Goal: Contribute content

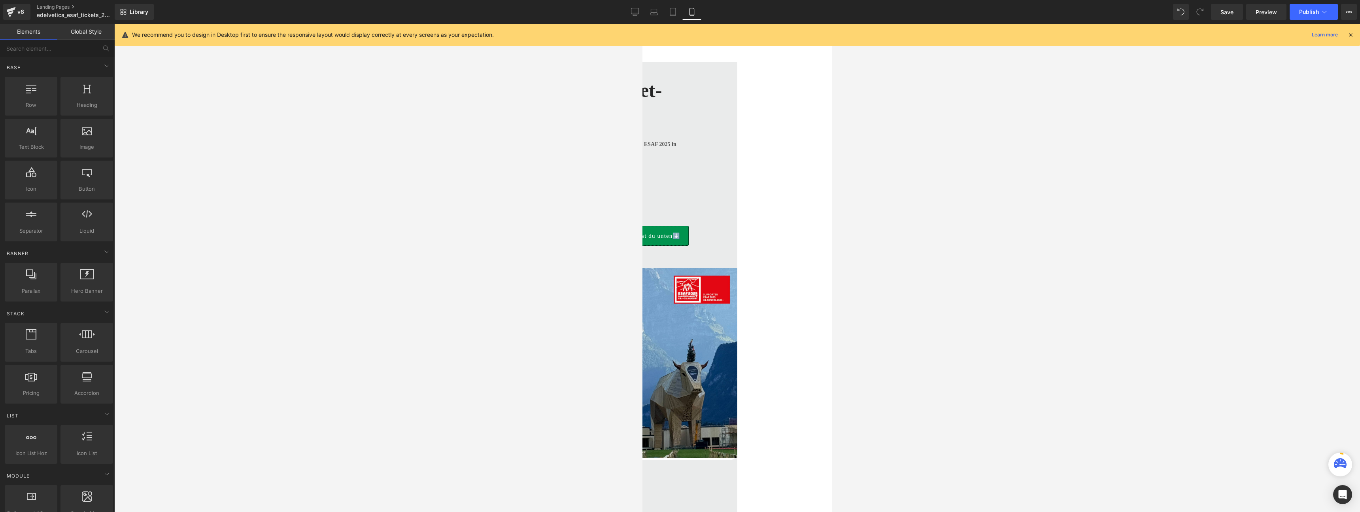
click at [677, 226] on span "Alle Infos zur Teilnahme findest du unten⬇️" at bounding box center [617, 236] width 125 height 20
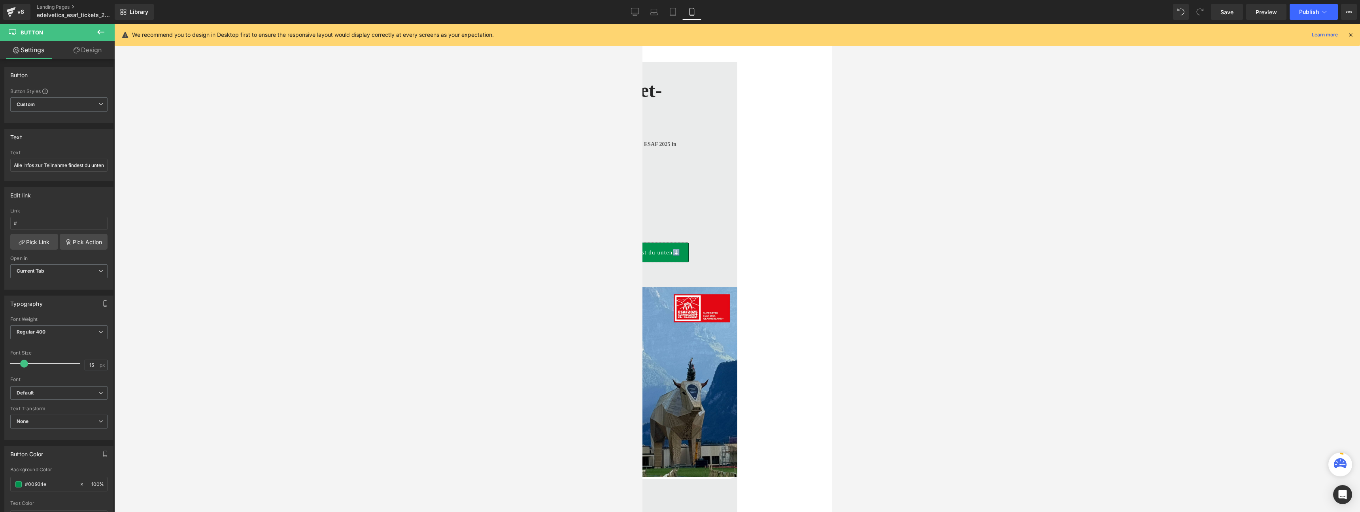
click at [681, 242] on span "Alle Infos zur Teilnahme findest du unten⬇️" at bounding box center [617, 252] width 125 height 20
click at [642, 24] on span "Button" at bounding box center [642, 24] width 0 height 0
click at [19, 165] on input "Alle Infos zur Teilnahme findest du unten⬇️" at bounding box center [58, 165] width 97 height 13
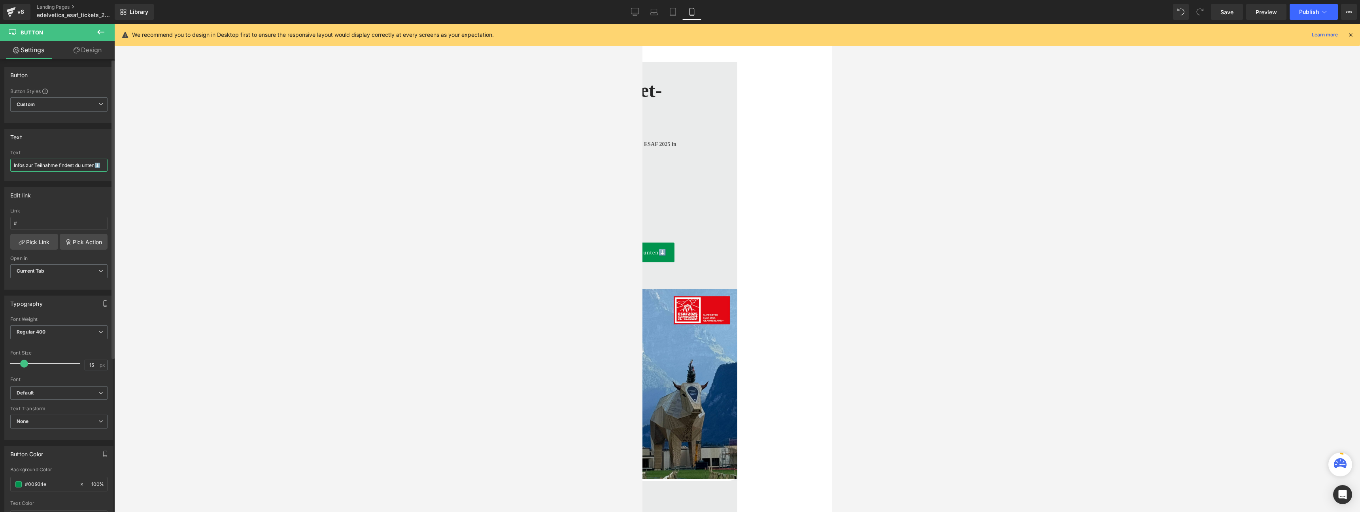
click at [81, 165] on input "Infos zur Teilnahme findest du unten⬇️" at bounding box center [58, 165] width 97 height 13
type input "Infos zur Teilnahme unten⬇️"
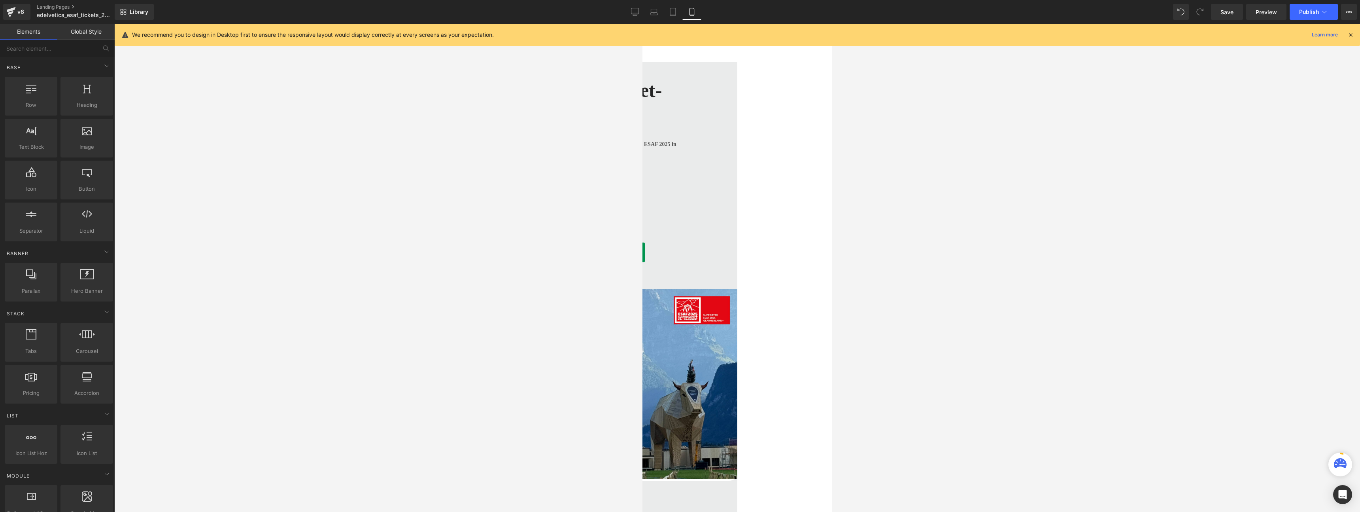
click at [275, 227] on div at bounding box center [737, 268] width 1246 height 488
click at [1228, 9] on span "Save" at bounding box center [1227, 12] width 13 height 8
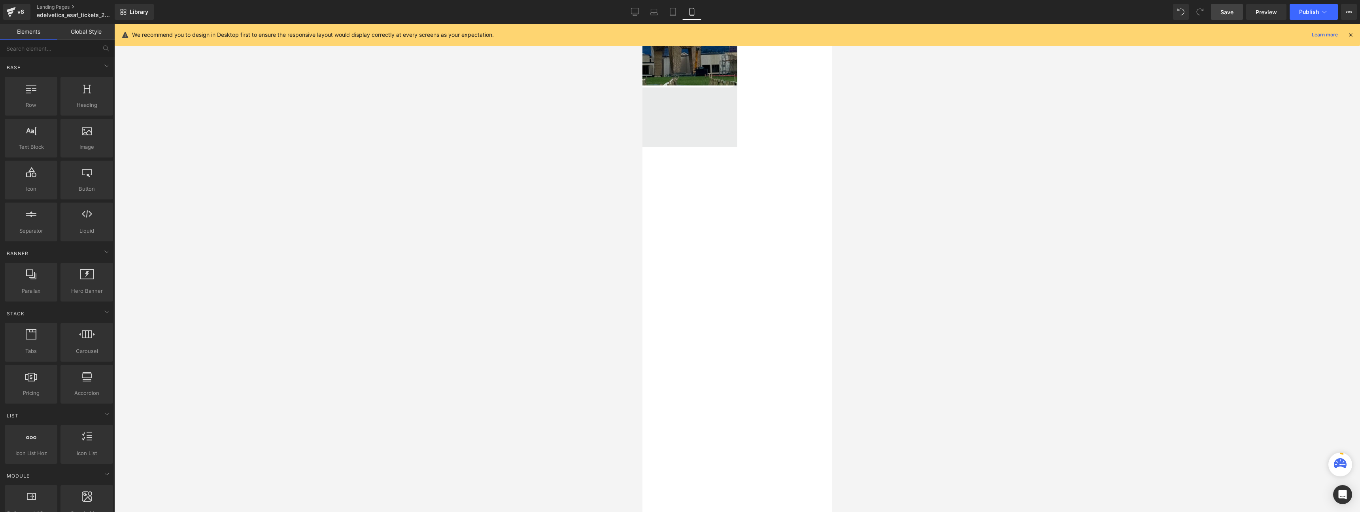
scroll to position [433, 0]
click at [737, 301] on p "2️⃣ Sende uns per WhatsApp den Text: ESAF 2025" at bounding box center [642, 305] width 190 height 8
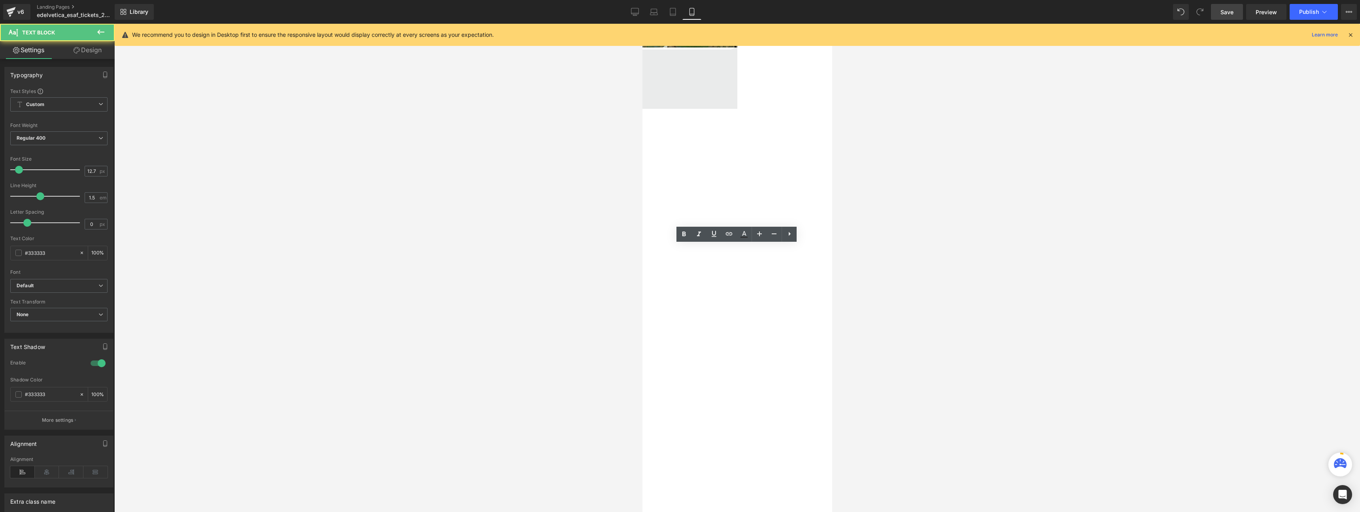
click at [737, 308] on p at bounding box center [642, 312] width 190 height 8
click at [737, 301] on p "2️⃣ Sende uns per WhatsApp den Text: ESAF 2025" at bounding box center [642, 305] width 190 height 8
click at [947, 267] on div at bounding box center [737, 268] width 1246 height 488
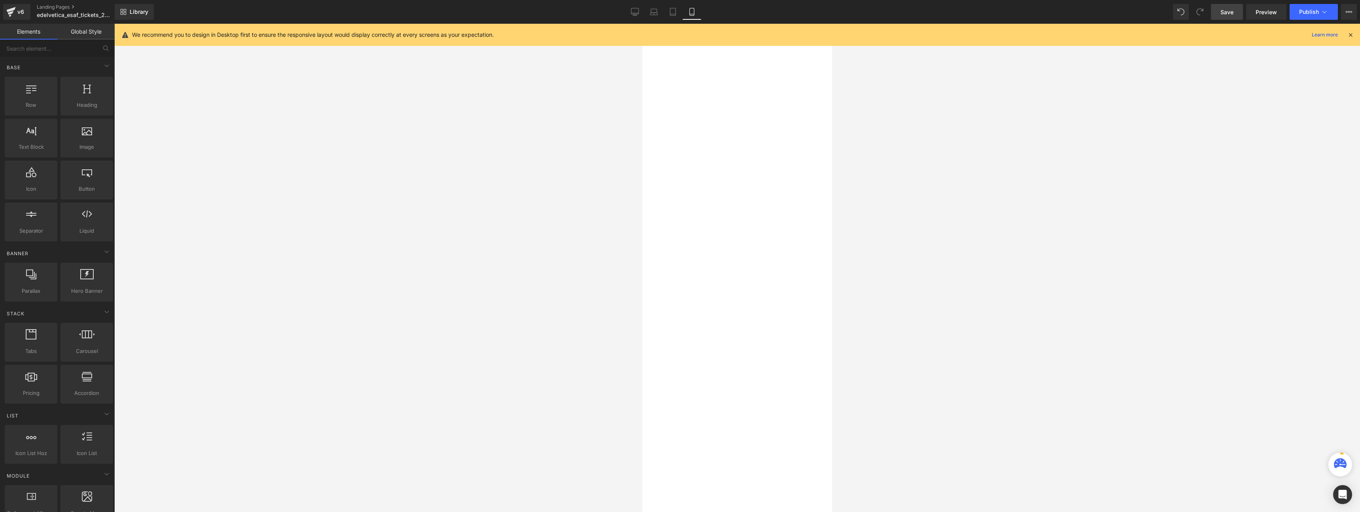
scroll to position [596, 0]
click at [592, 233] on div at bounding box center [737, 268] width 1246 height 488
click at [1233, 14] on span "Save" at bounding box center [1227, 12] width 13 height 8
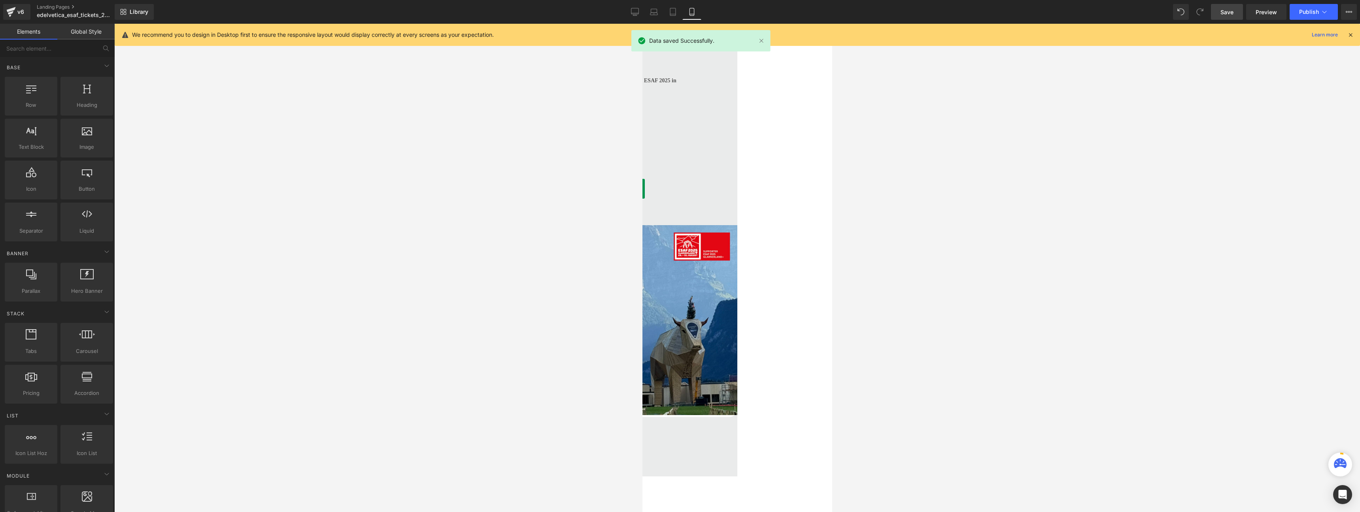
scroll to position [0, 0]
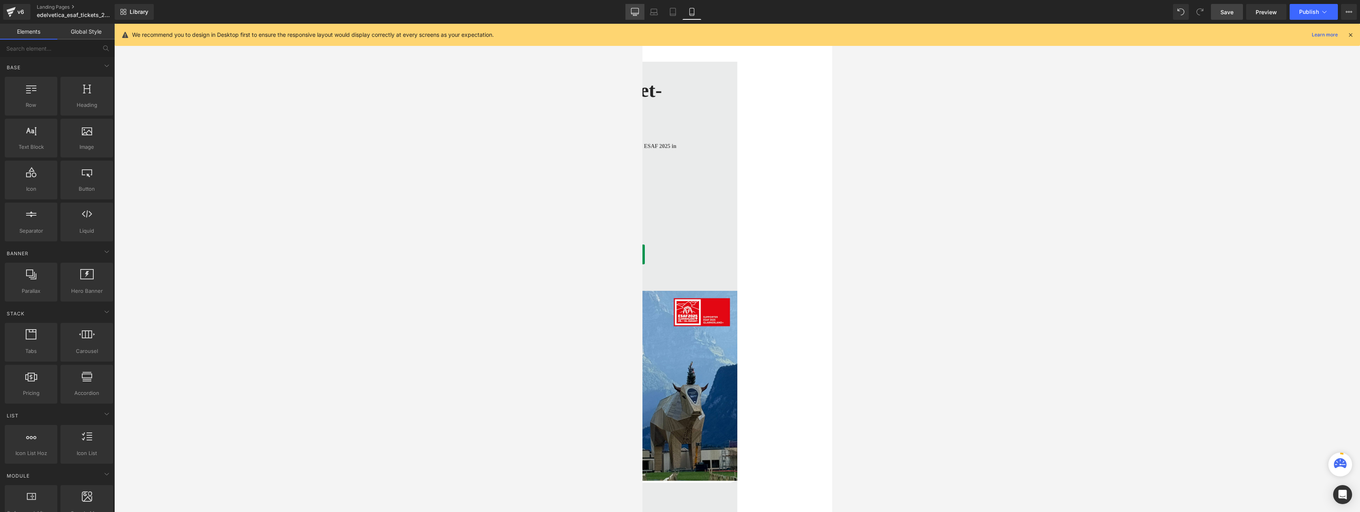
click at [635, 15] on icon at bounding box center [635, 12] width 8 height 8
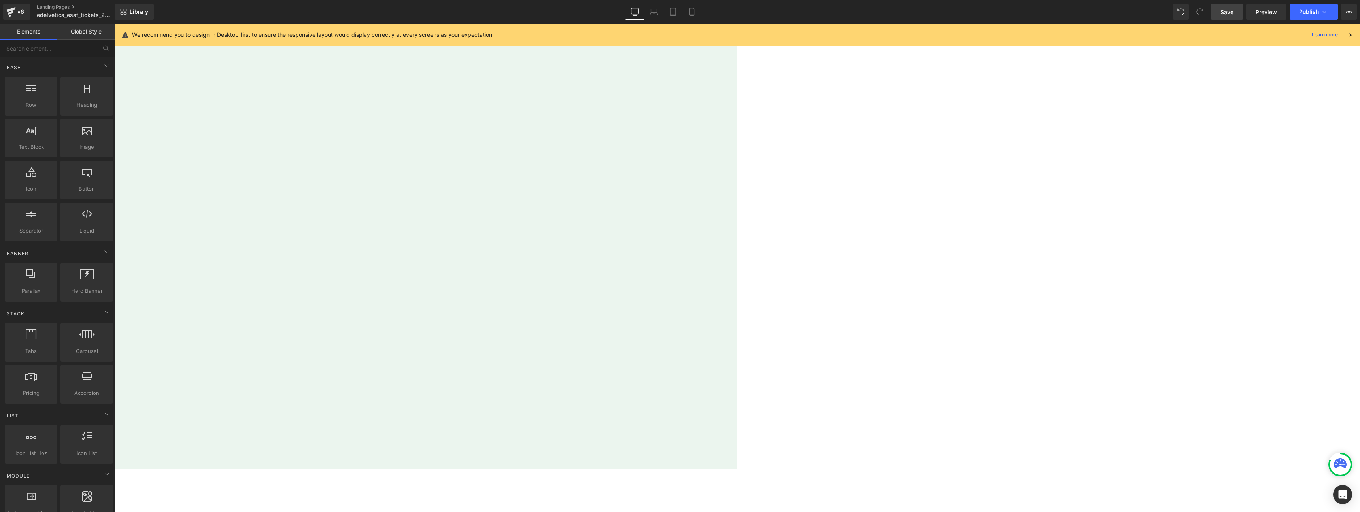
scroll to position [358, 0]
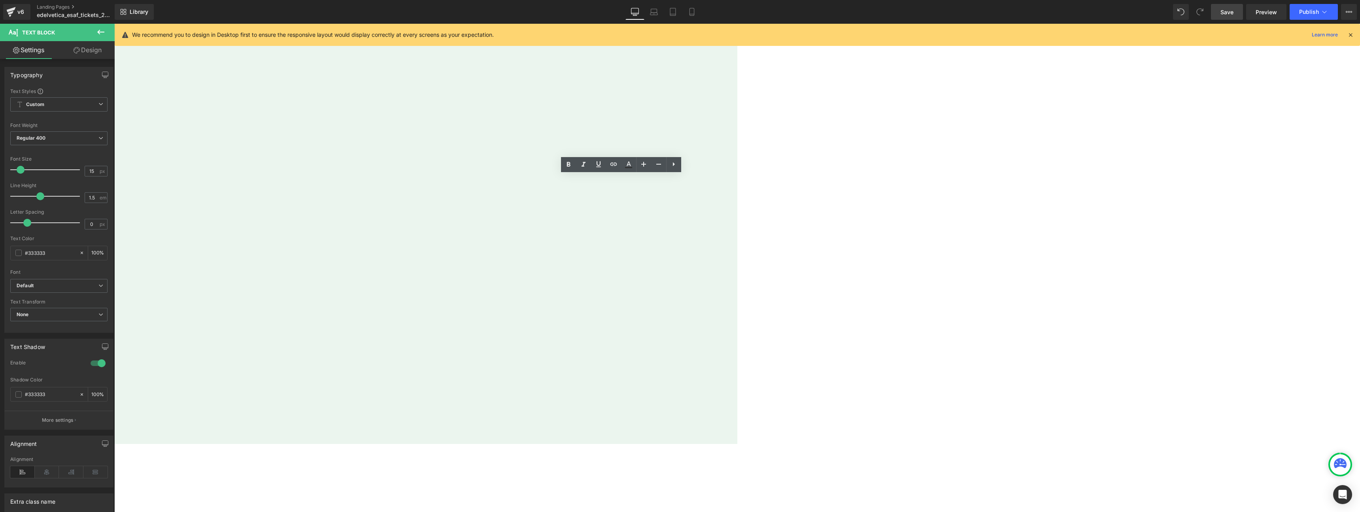
drag, startPoint x: 598, startPoint y: 322, endPoint x: 566, endPoint y: 325, distance: 32.2
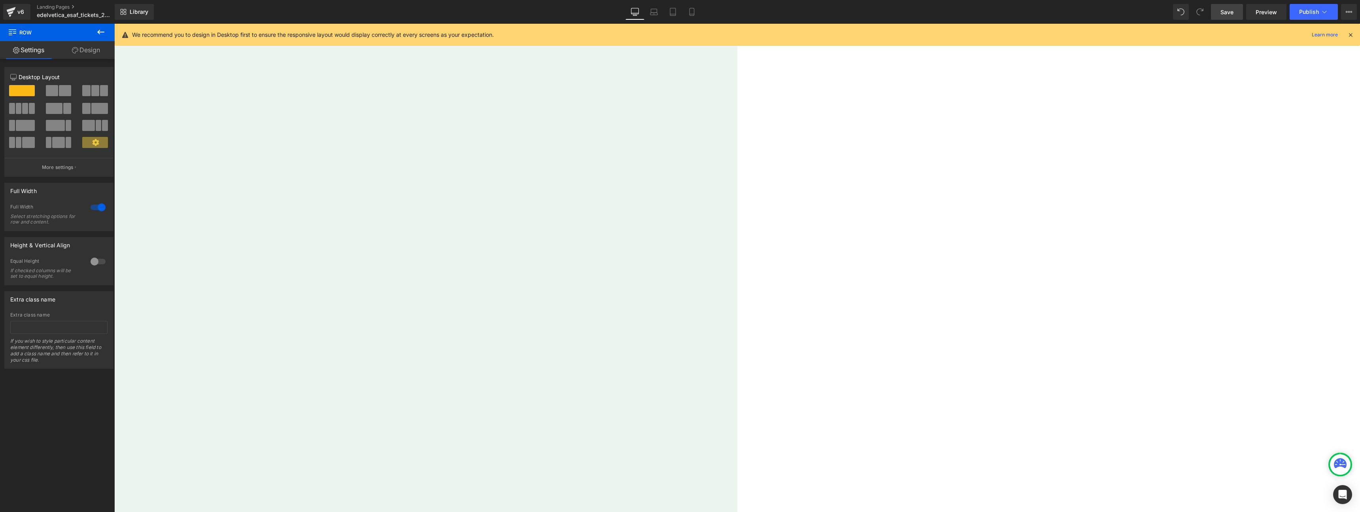
scroll to position [177, 0]
drag, startPoint x: 1227, startPoint y: 13, endPoint x: 641, endPoint y: 271, distance: 639.9
click at [1227, 13] on span "Save" at bounding box center [1227, 12] width 13 height 8
click at [114, 24] on span "Image" at bounding box center [114, 24] width 0 height 0
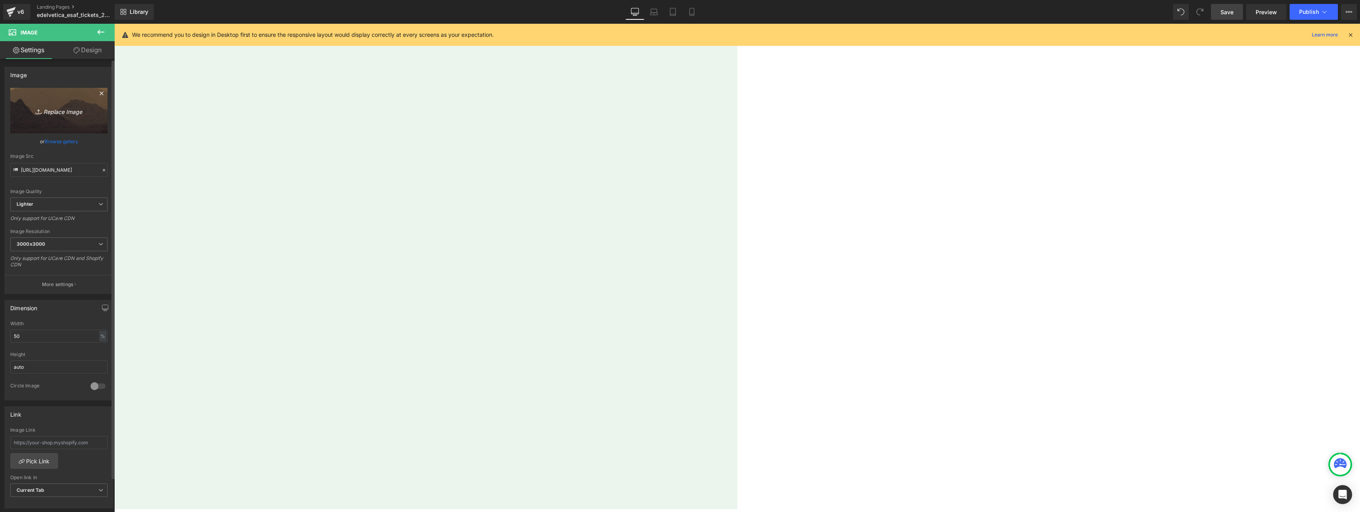
click at [67, 113] on icon "Replace Image" at bounding box center [58, 111] width 63 height 10
type input "C:\fakepath\Bildschirmfoto [DATE] 21.28.57.png"
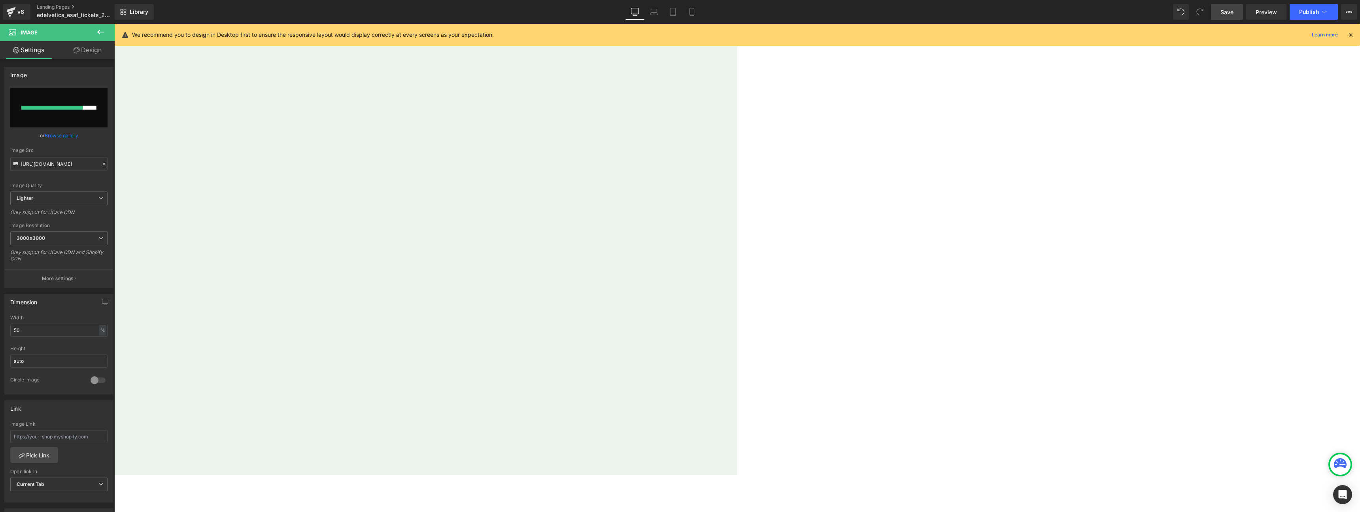
scroll to position [348, 0]
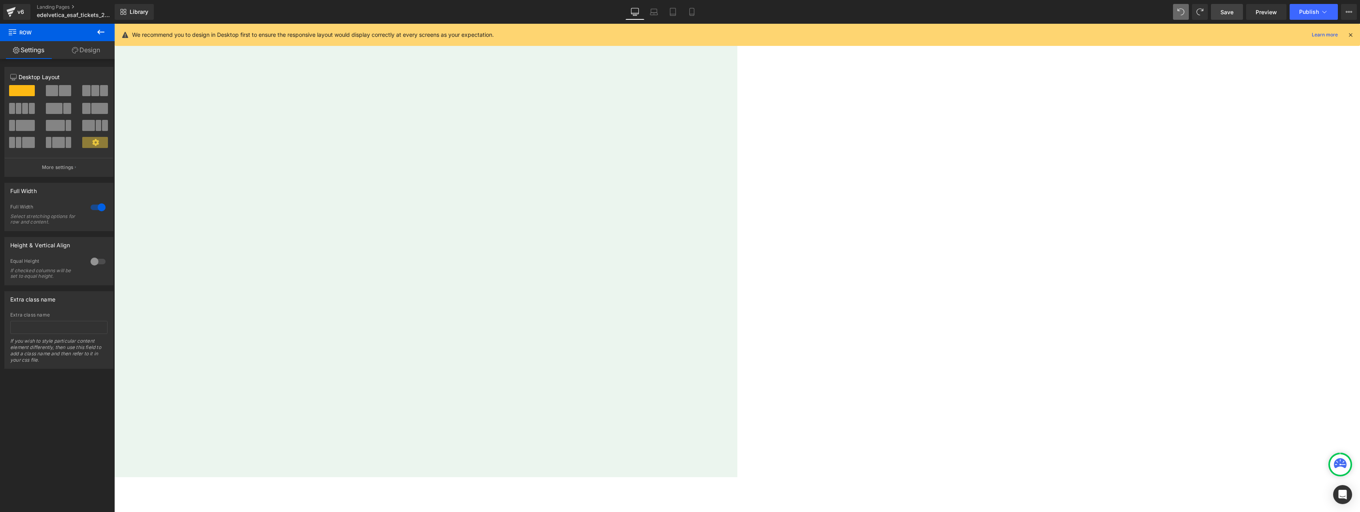
scroll to position [323, 0]
click at [1231, 17] on link "Save" at bounding box center [1227, 12] width 32 height 16
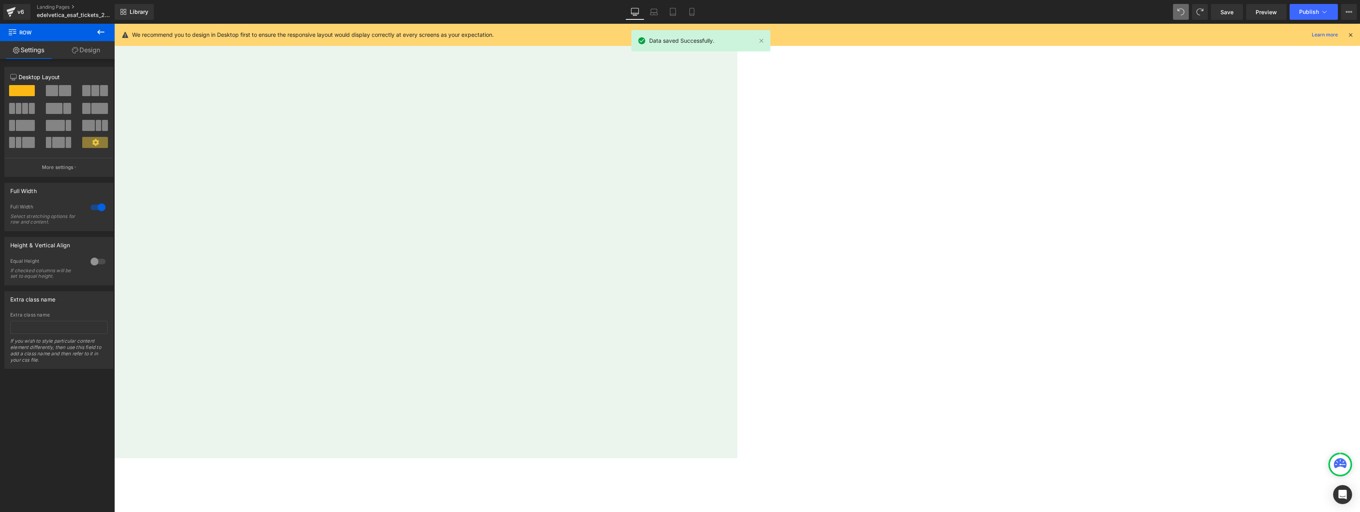
scroll to position [344, 0]
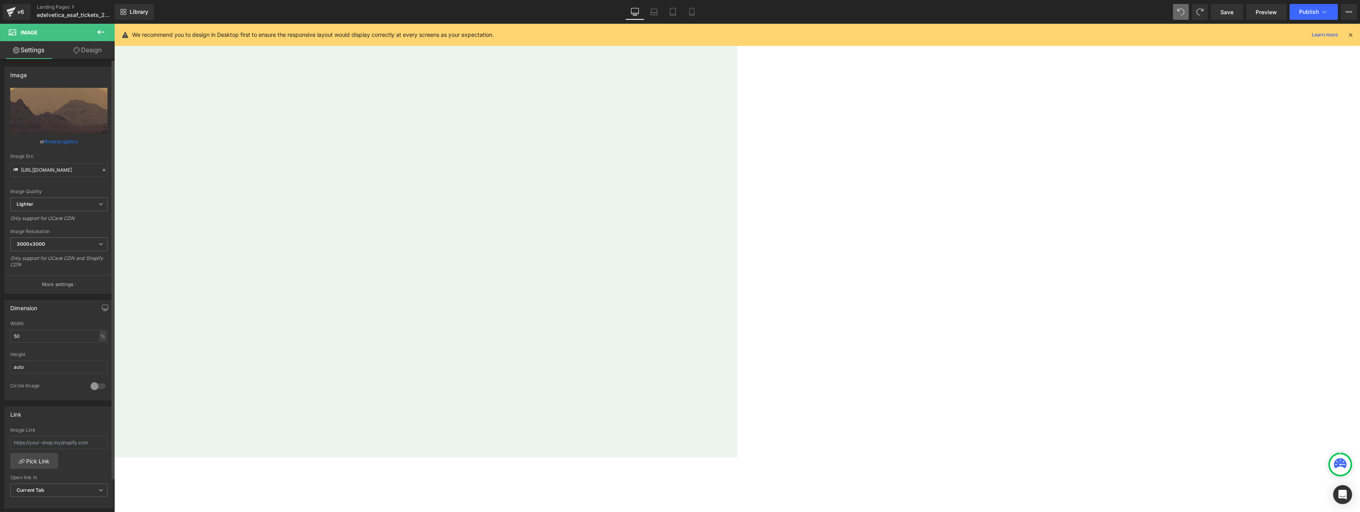
click at [66, 145] on link "Browse gallery" at bounding box center [62, 141] width 34 height 14
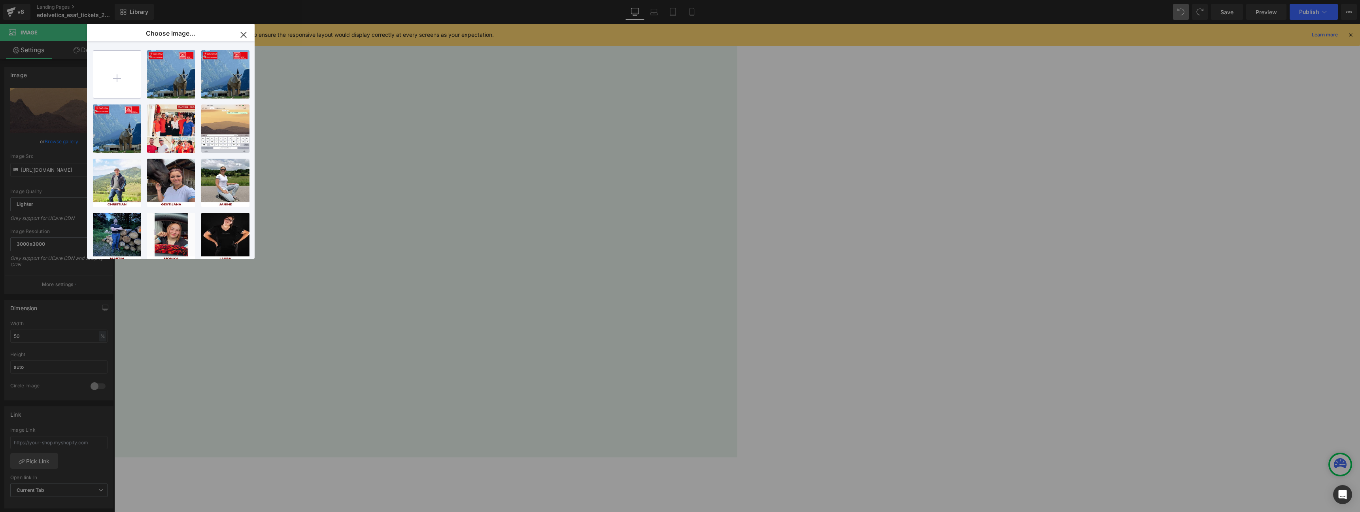
click at [122, 80] on input "file" at bounding box center [116, 74] width 47 height 47
type input "C:\fakepath\Bildschirmfoto [DATE] 21.28.57.png"
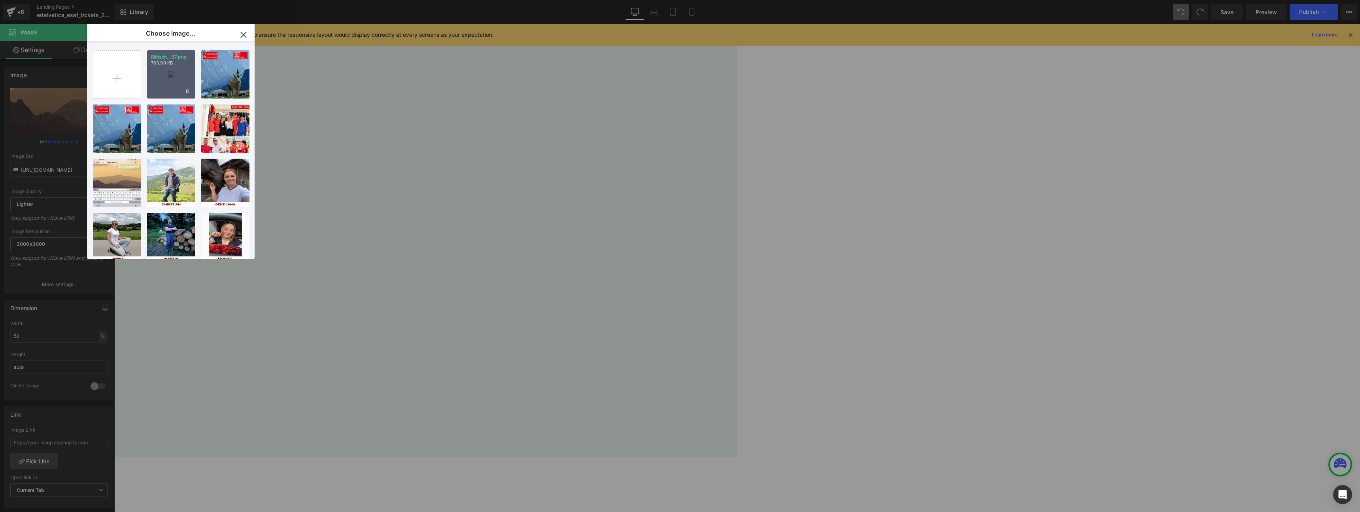
click at [155, 75] on div "Bildsch...57.png 763.90 KB" at bounding box center [171, 74] width 48 height 48
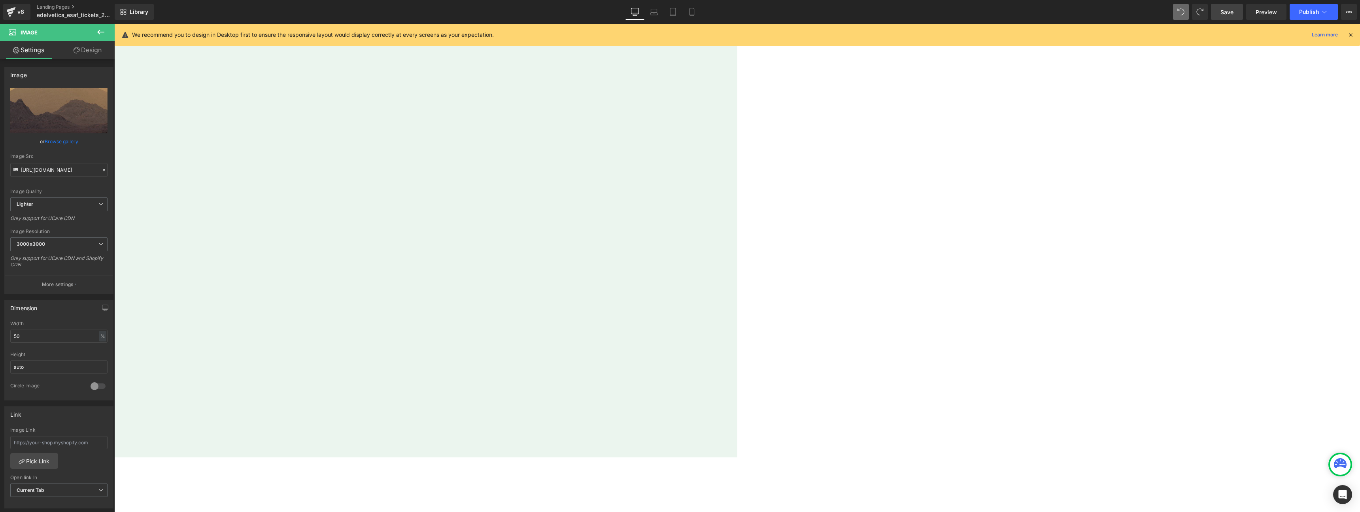
click at [1226, 15] on span "Save" at bounding box center [1227, 12] width 13 height 8
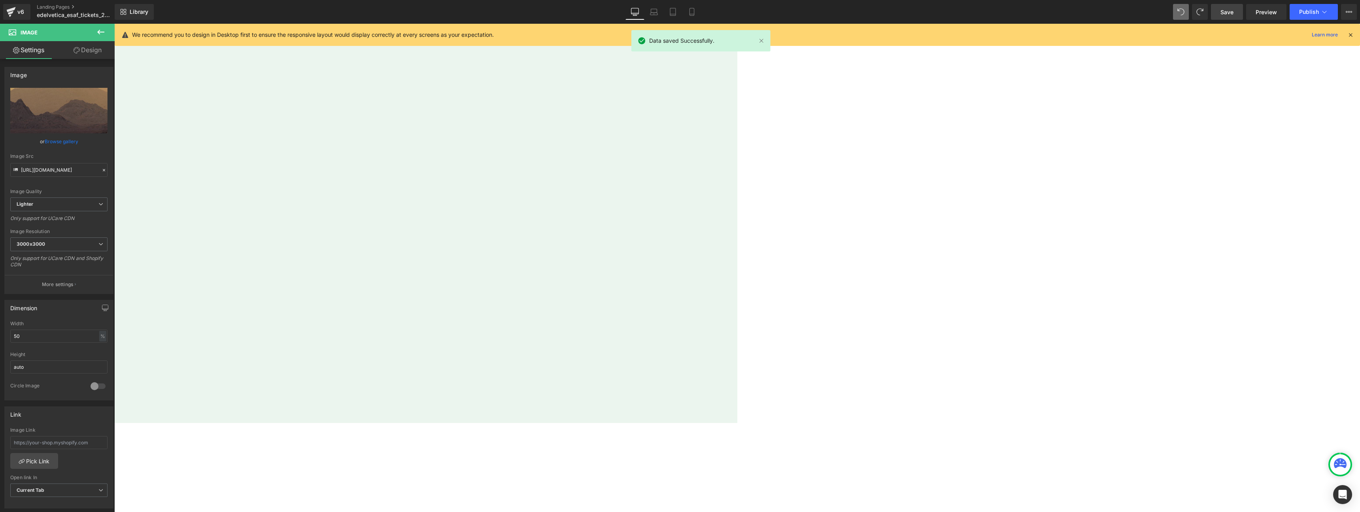
scroll to position [371, 0]
click at [114, 24] on span "Image" at bounding box center [114, 24] width 0 height 0
click at [64, 148] on link "Browse gallery" at bounding box center [62, 141] width 34 height 14
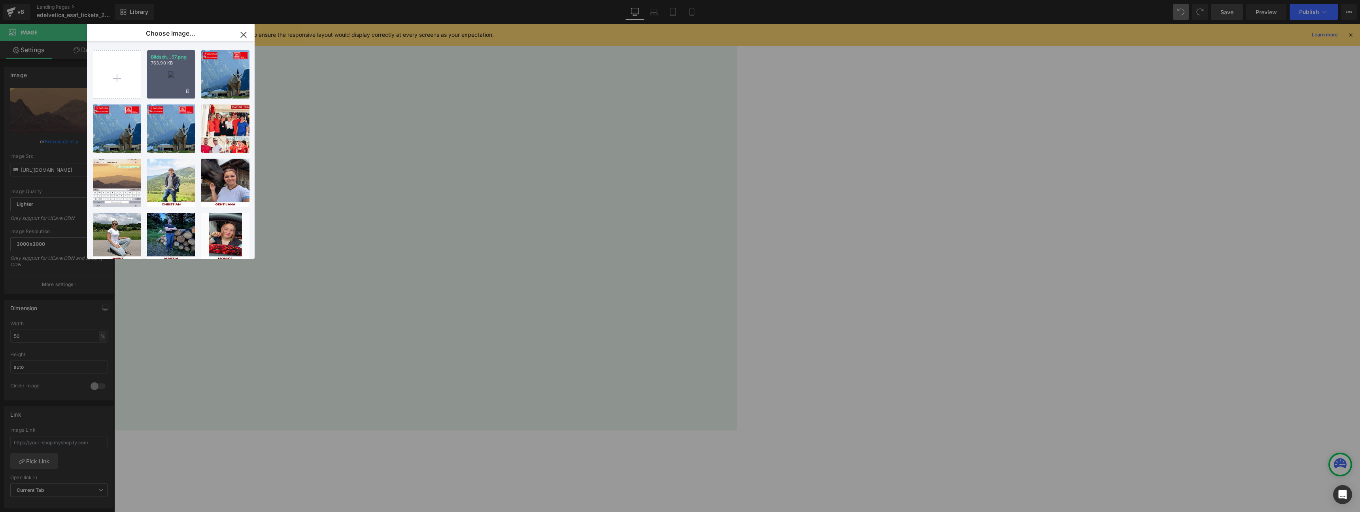
click at [161, 74] on div "Bildsch...57.png 763.90 KB" at bounding box center [171, 74] width 48 height 48
type input "[URL][DOMAIN_NAME]"
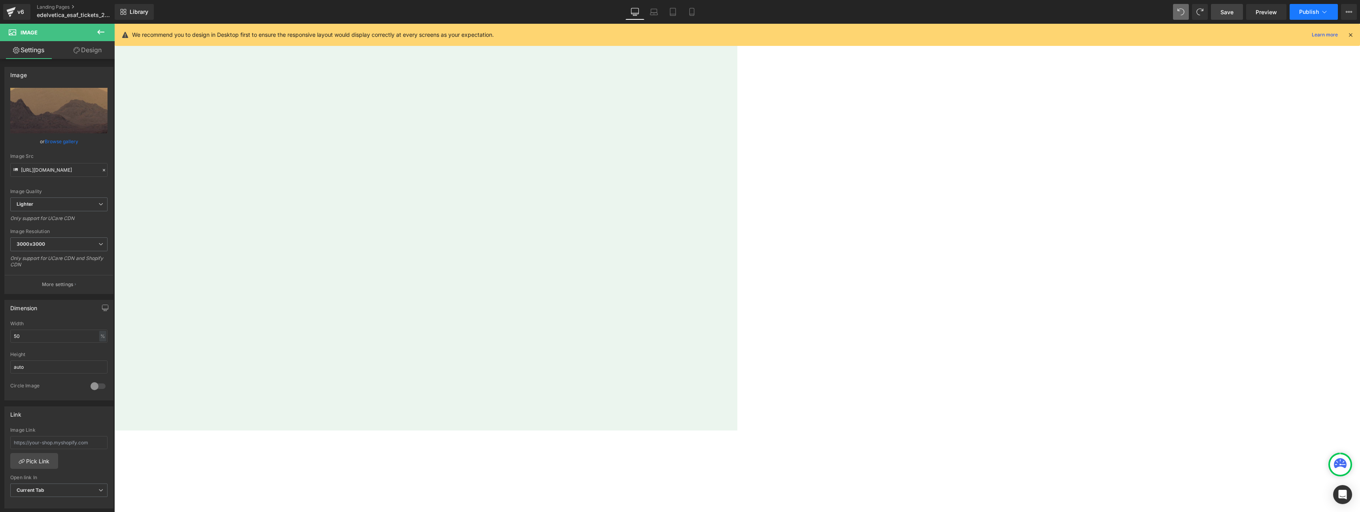
click at [1322, 10] on icon at bounding box center [1325, 12] width 8 height 8
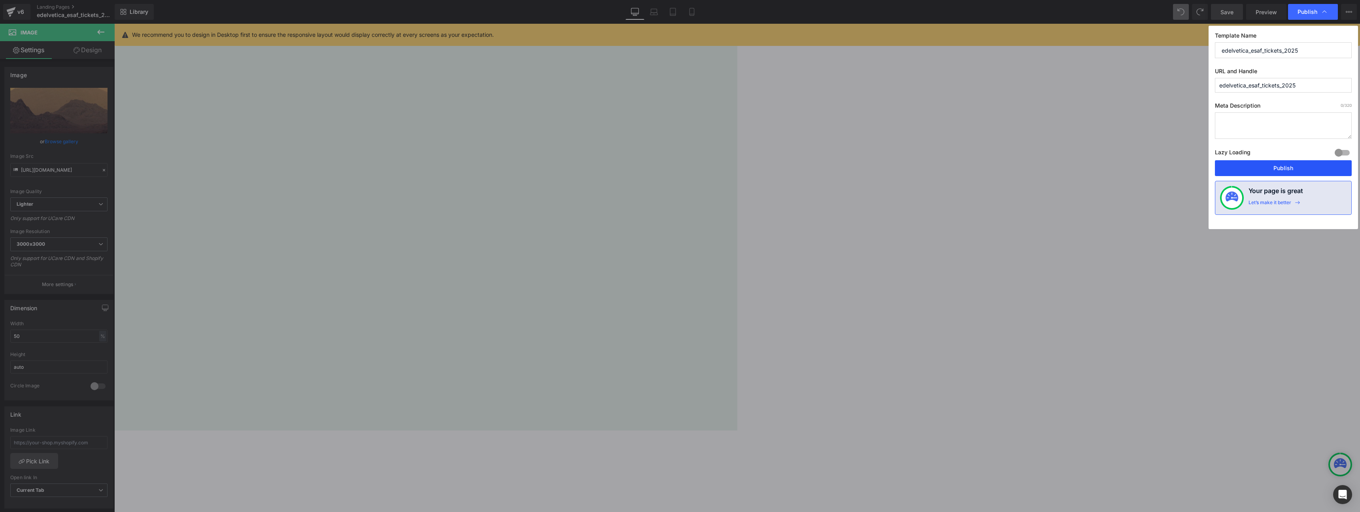
drag, startPoint x: 1291, startPoint y: 169, endPoint x: 1008, endPoint y: 159, distance: 282.9
click at [1291, 169] on button "Publish" at bounding box center [1283, 168] width 137 height 16
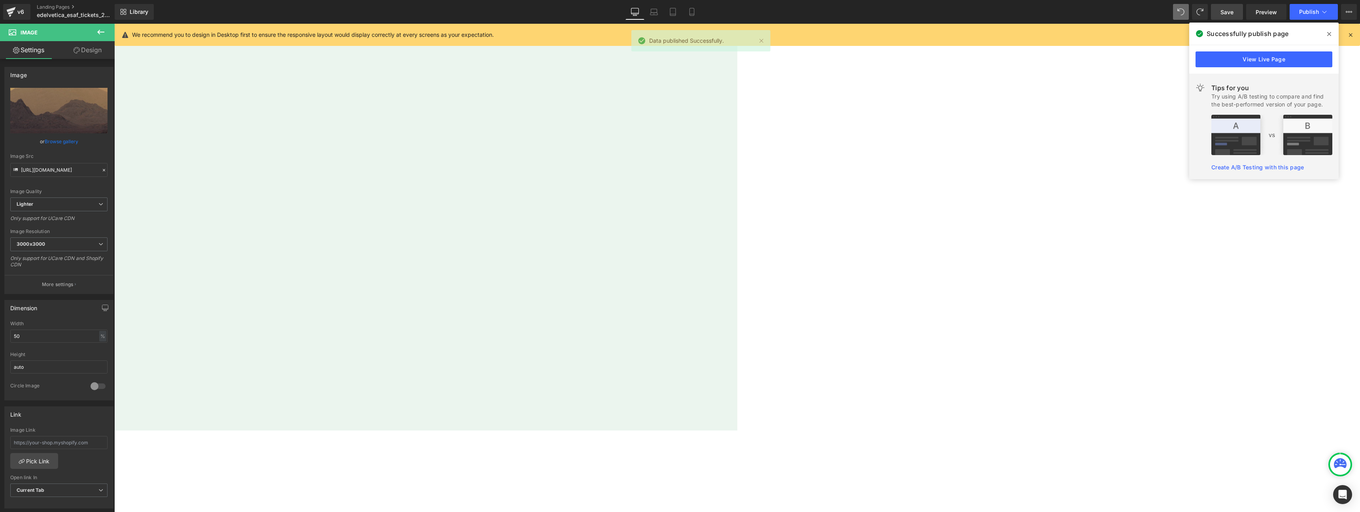
click at [1215, 70] on div "View Live Page" at bounding box center [1264, 59] width 149 height 28
click at [1218, 64] on link "View Live Page" at bounding box center [1264, 59] width 137 height 16
